Goal: Transaction & Acquisition: Purchase product/service

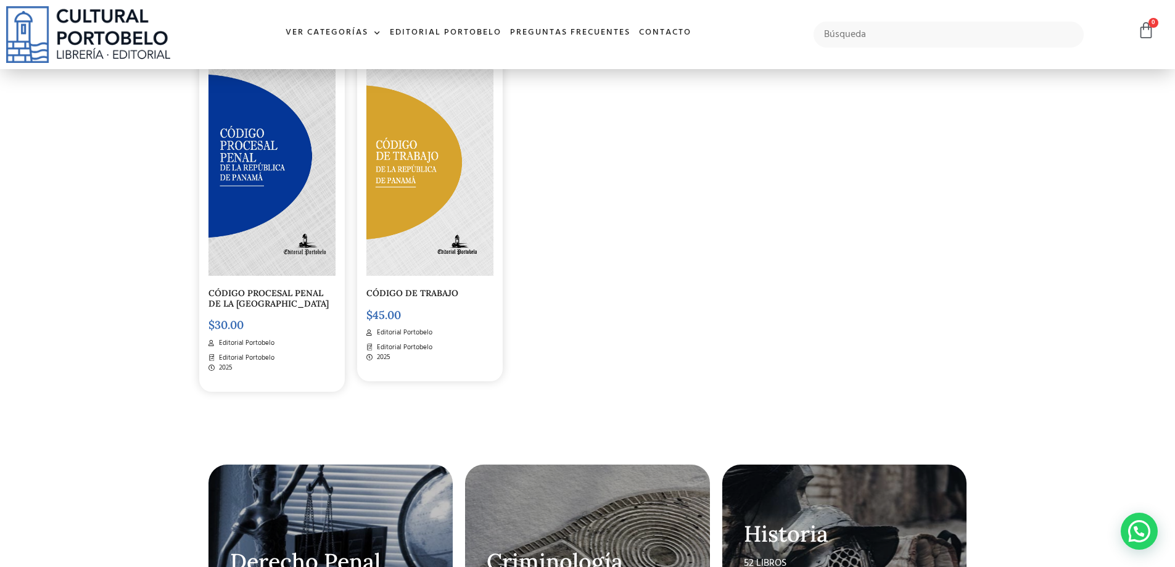
scroll to position [2220, 0]
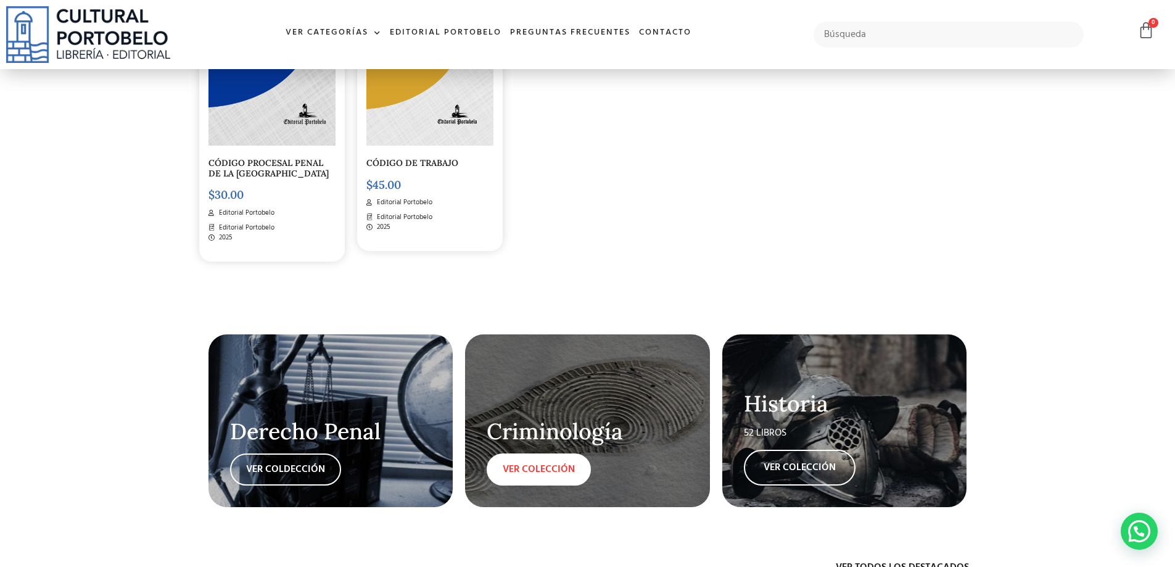
click at [539, 475] on link "VER COLECCIÓN" at bounding box center [538, 469] width 104 height 32
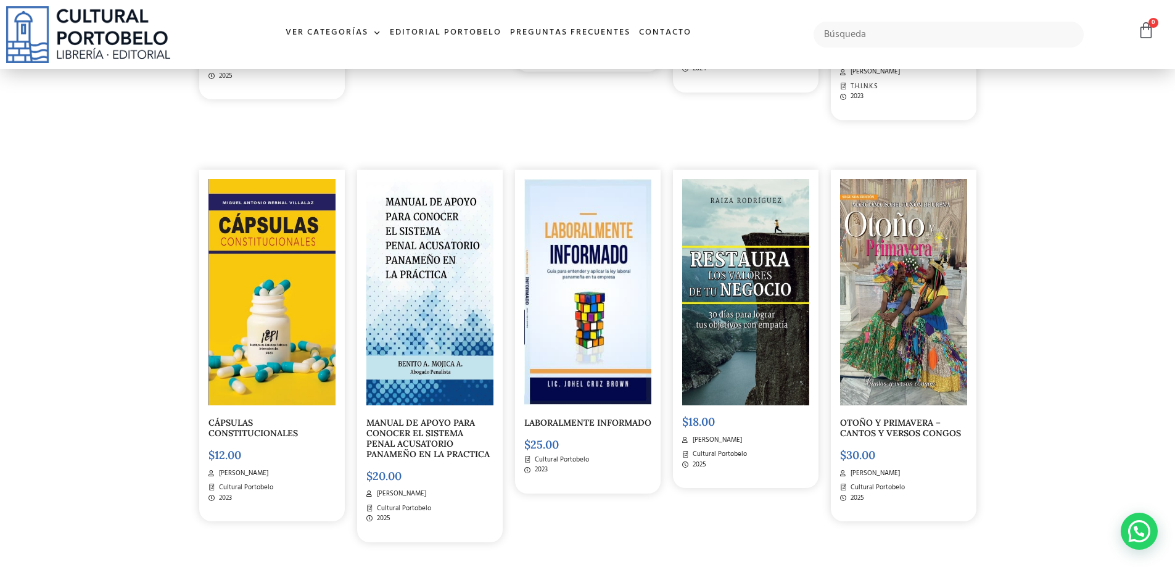
scroll to position [4192, 0]
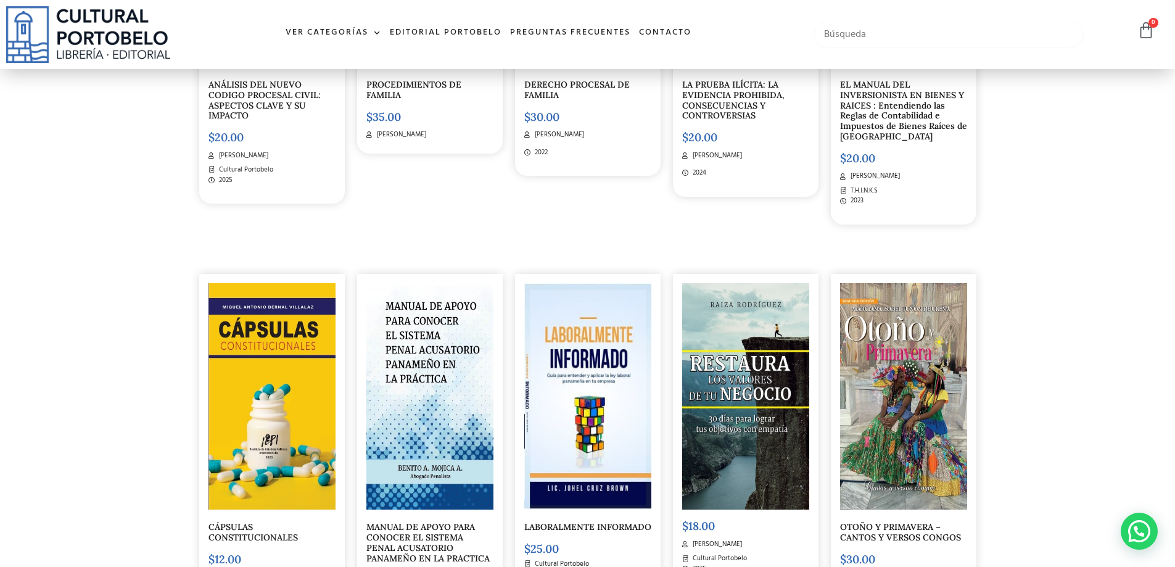
click at [848, 38] on input "text" at bounding box center [948, 35] width 271 height 26
type input "prueba"
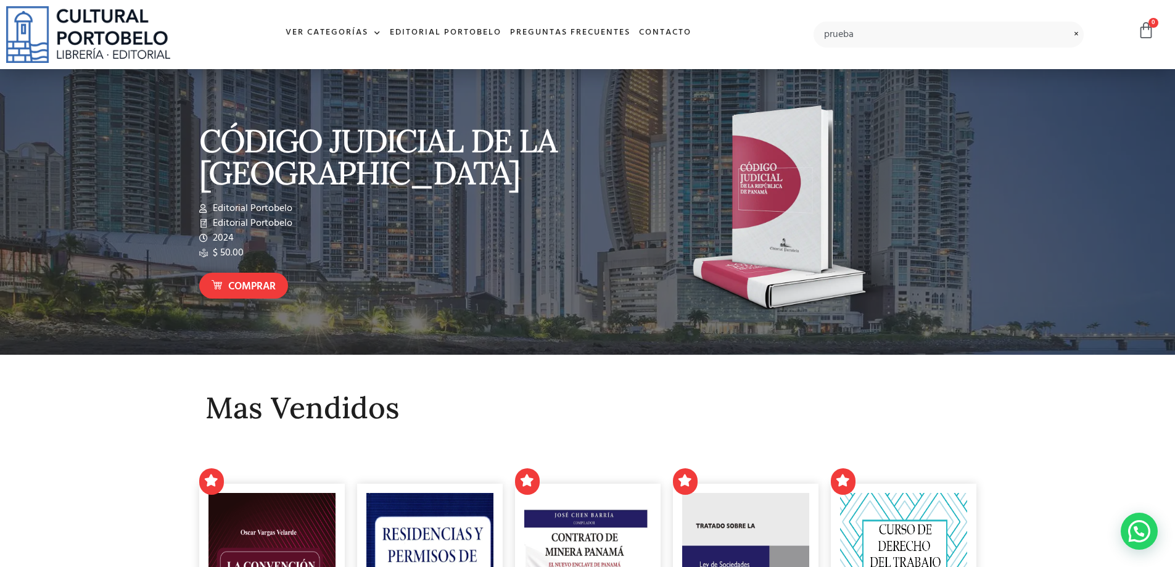
scroll to position [0, 0]
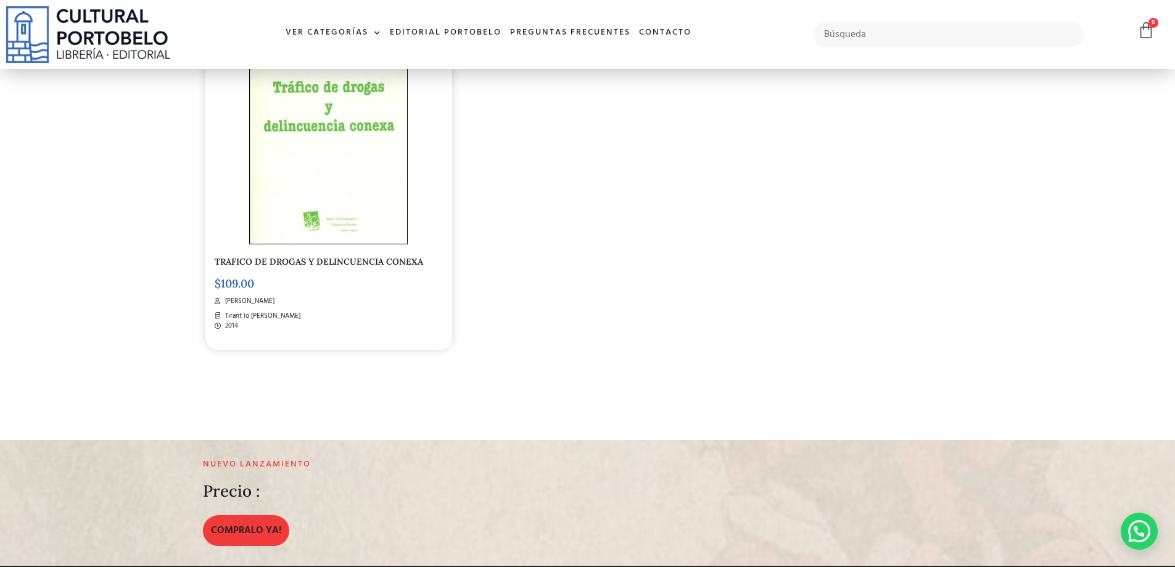
scroll to position [1973, 0]
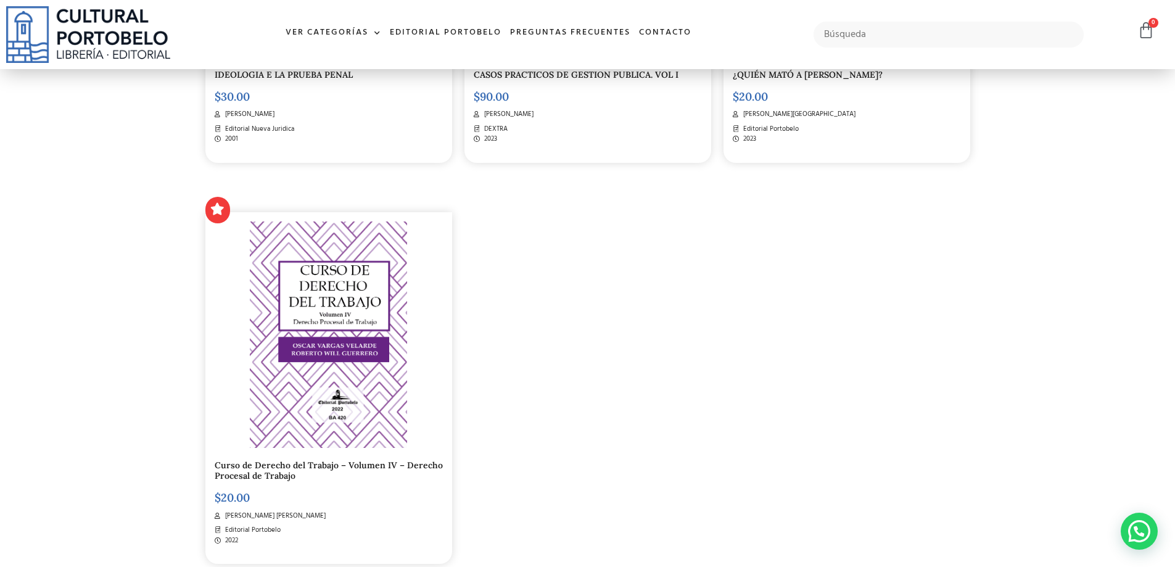
scroll to position [2466, 0]
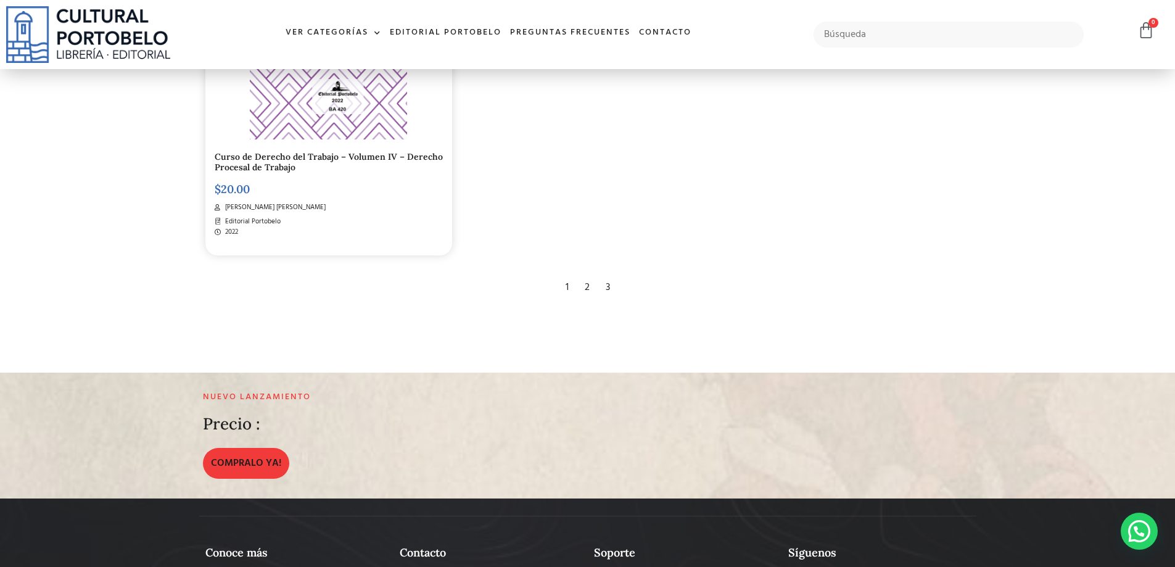
click at [585, 285] on div "2" at bounding box center [586, 287] width 17 height 27
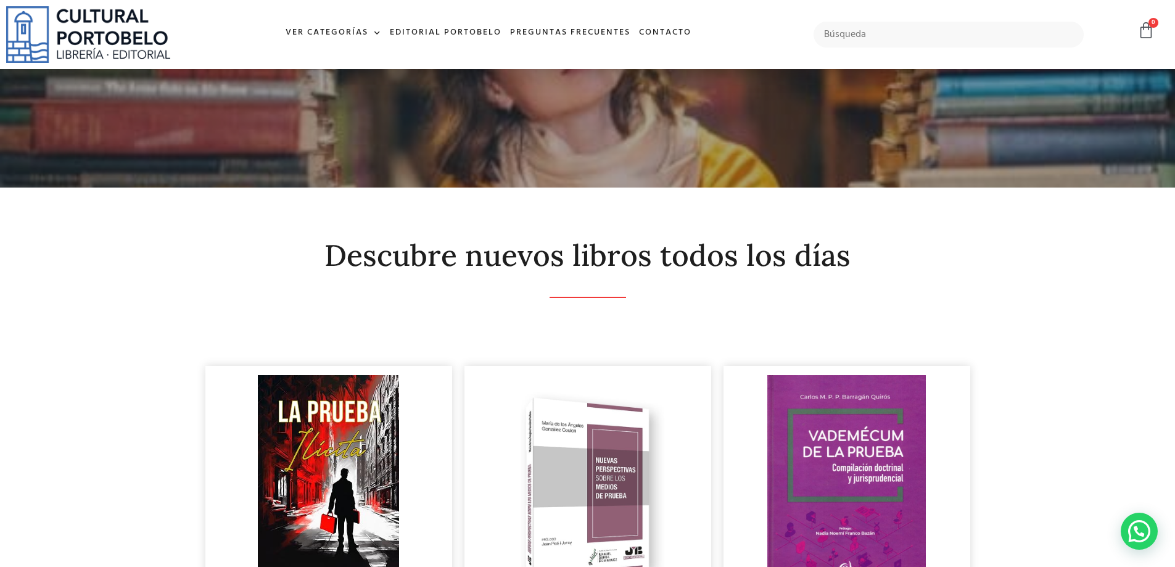
scroll to position [0, 0]
